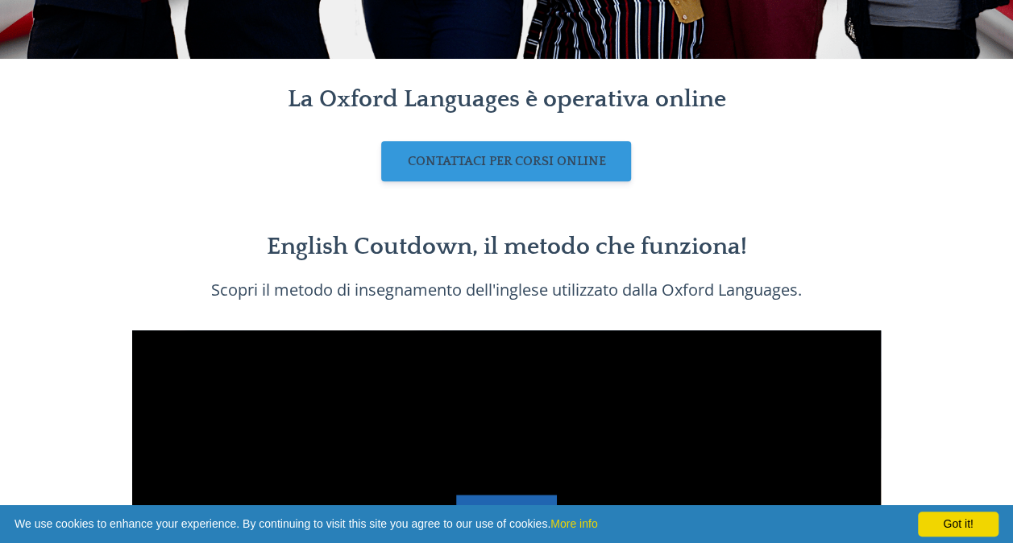
scroll to position [613, 0]
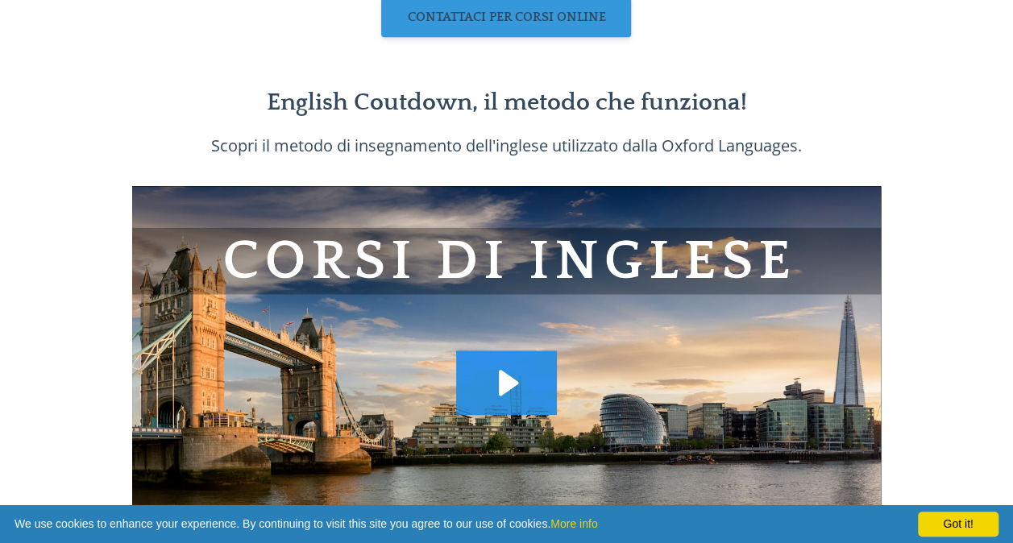
click at [924, 328] on div "Click for sound @keyframes VOLUME_SMALL_WAVE_FLASH { 0% { opacity: 0; } 33% { o…" at bounding box center [507, 396] width 927 height 447
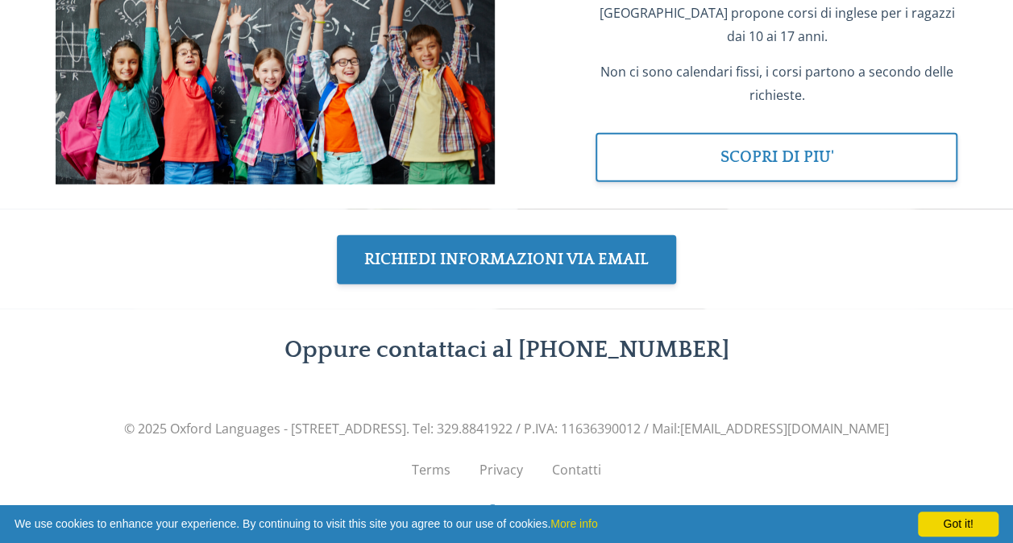
scroll to position [2204, 0]
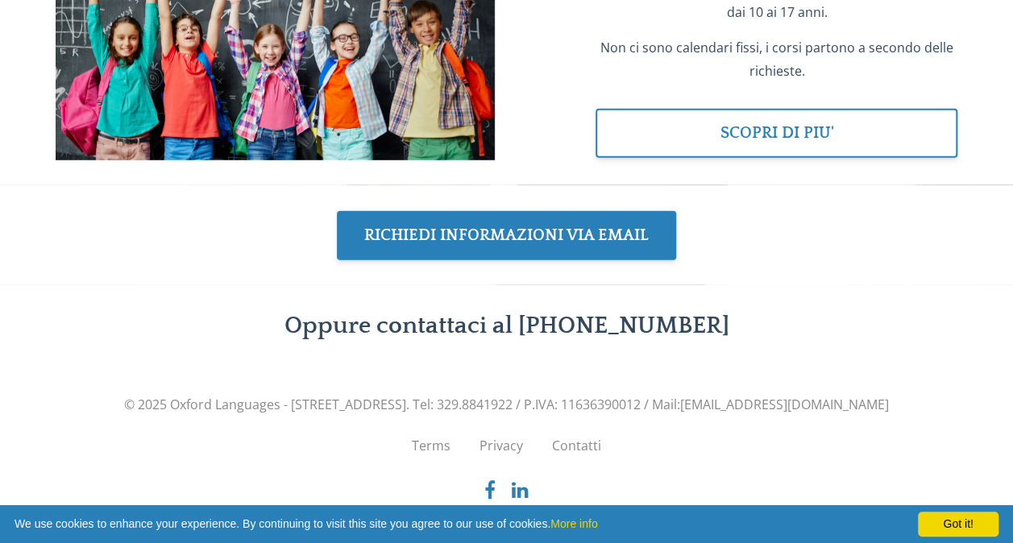
drag, startPoint x: 737, startPoint y: 402, endPoint x: 658, endPoint y: 410, distance: 79.4
click at [658, 410] on span "© 2025 Oxford Languages - Viale San Giorgio 37, Sassuolo (MO). Tel: 329.8841922…" at bounding box center [507, 405] width 903 height 24
copy span "11636390012"
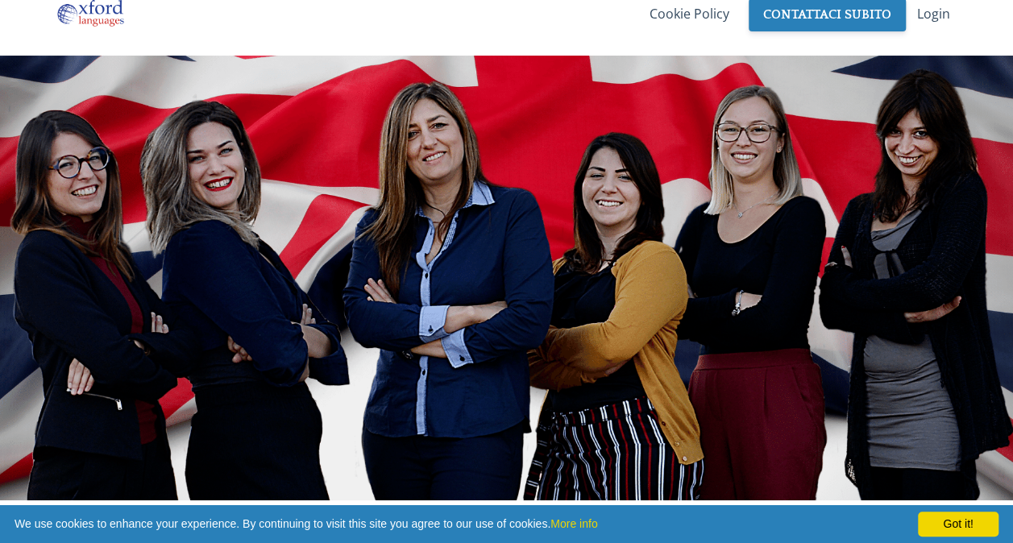
scroll to position [0, 0]
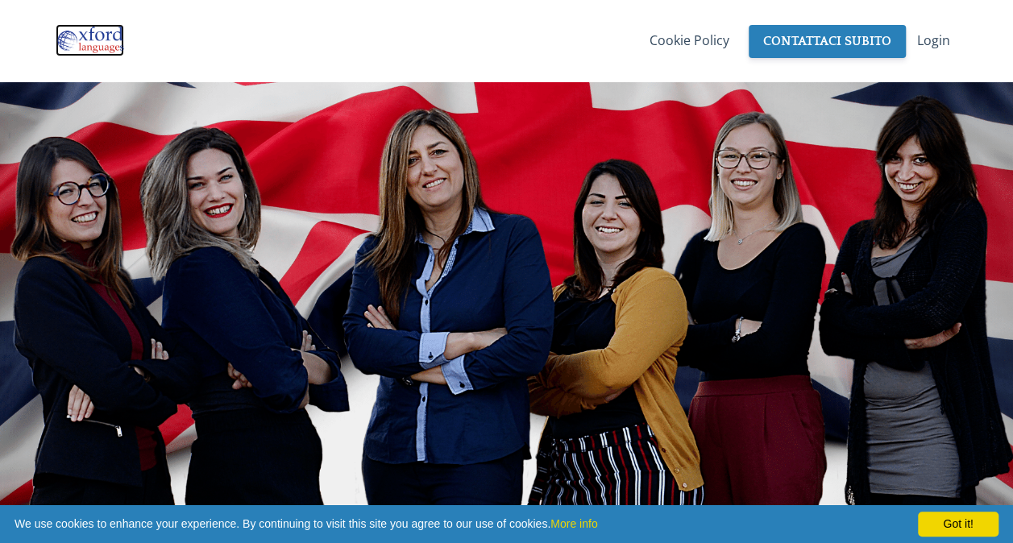
click at [105, 36] on img at bounding box center [90, 40] width 69 height 32
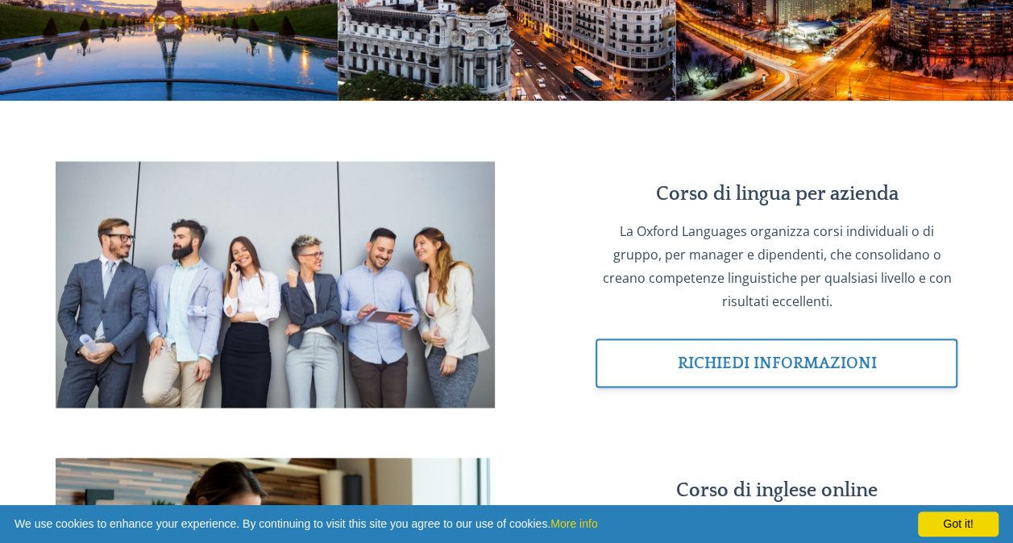
scroll to position [1333, 0]
